Goal: Information Seeking & Learning: Learn about a topic

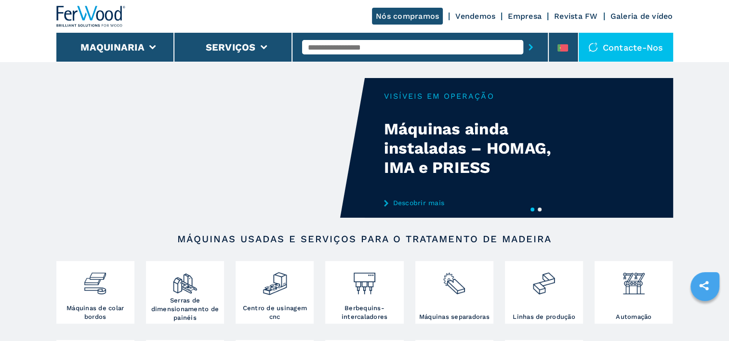
click at [316, 45] on input "text" at bounding box center [412, 47] width 221 height 14
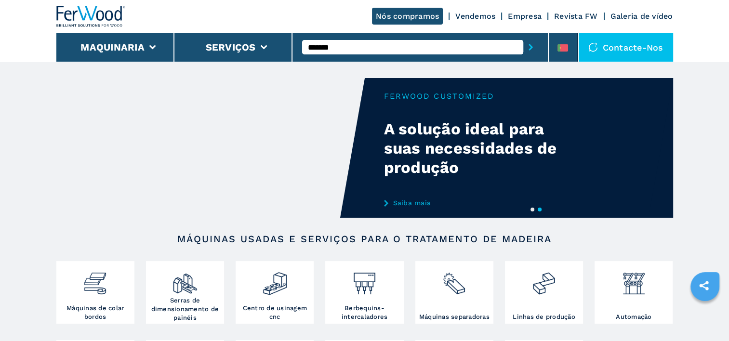
type input "*******"
click at [523, 36] on button "submit-button" at bounding box center [530, 47] width 15 height 22
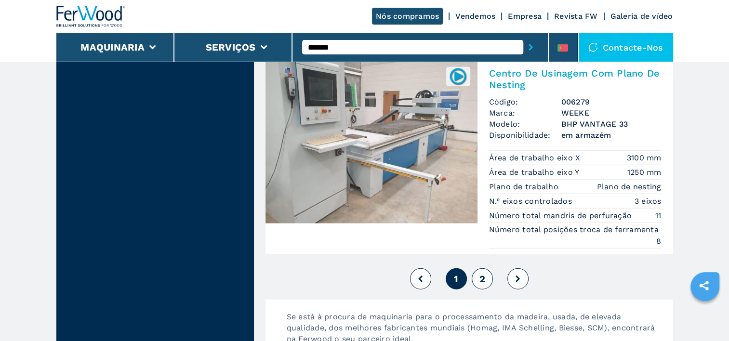
scroll to position [2601, 0]
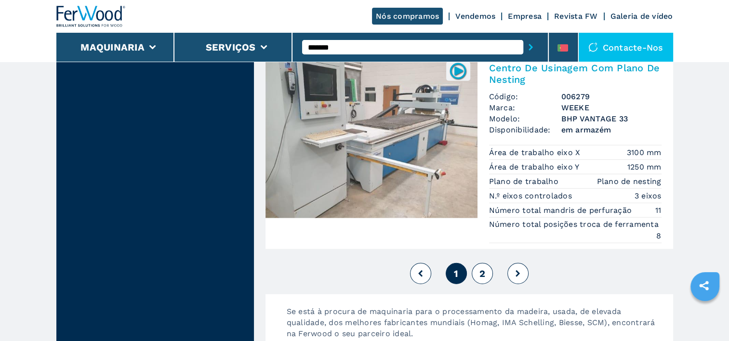
click at [482, 268] on span "2" at bounding box center [482, 274] width 6 height 12
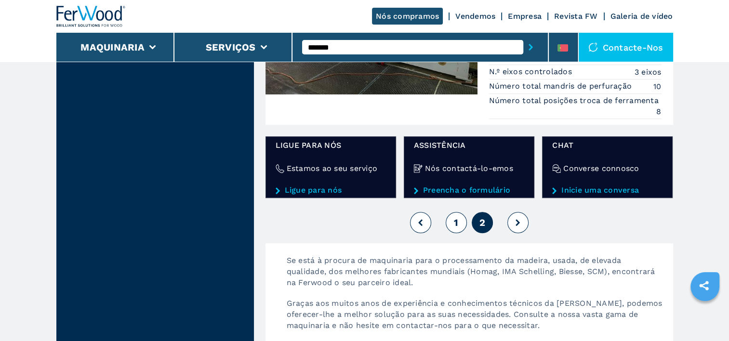
scroll to position [653, 0]
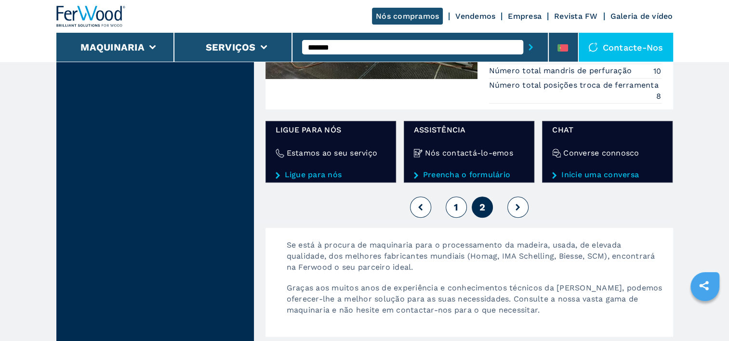
click at [514, 207] on button at bounding box center [517, 206] width 21 height 21
click at [452, 204] on button "1" at bounding box center [455, 206] width 21 height 21
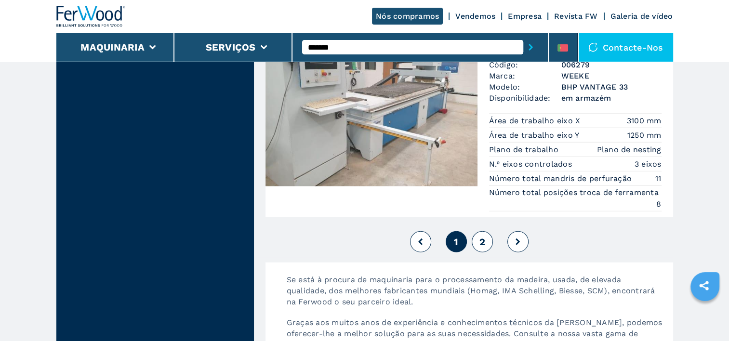
scroll to position [2633, 0]
click at [480, 235] on span "2" at bounding box center [482, 241] width 6 height 12
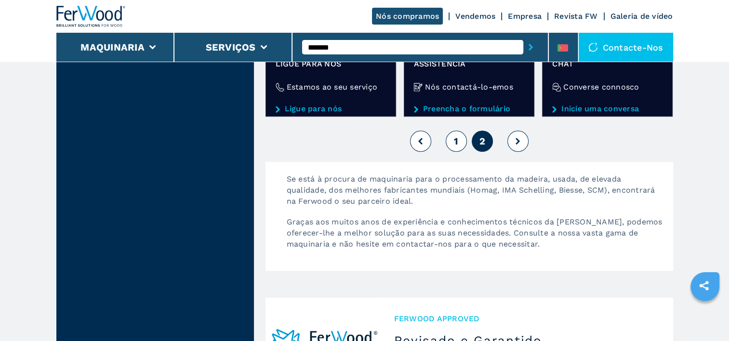
scroll to position [745, 0]
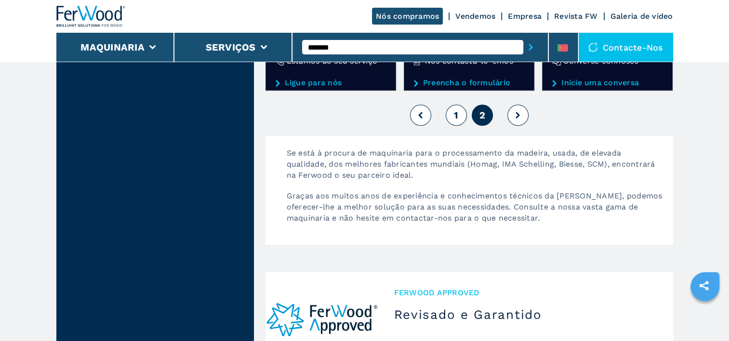
click at [519, 112] on icon at bounding box center [517, 115] width 4 height 7
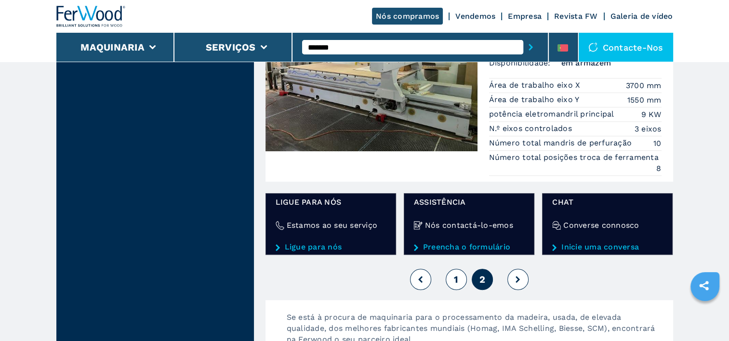
scroll to position [567, 0]
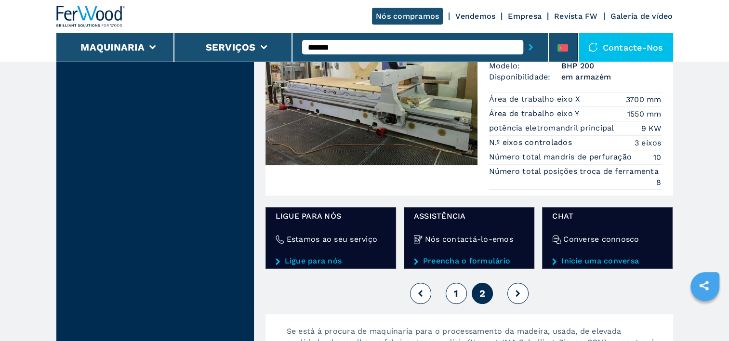
click at [516, 291] on icon at bounding box center [517, 293] width 4 height 7
click at [455, 291] on span "1" at bounding box center [456, 294] width 4 height 12
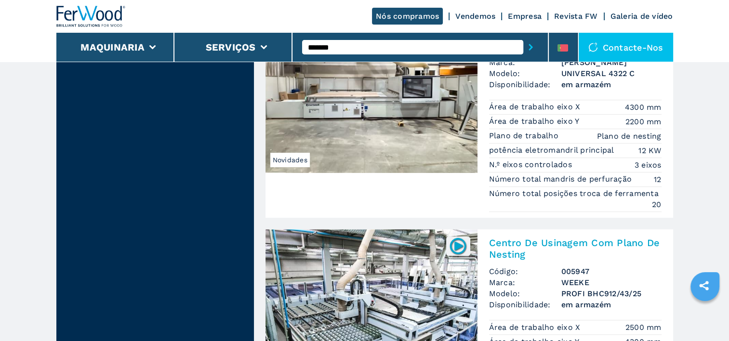
scroll to position [551, 0]
